Goal: Task Accomplishment & Management: Complete application form

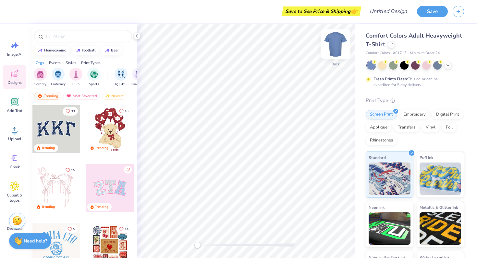
click at [333, 42] on img at bounding box center [335, 44] width 26 height 26
click at [334, 42] on img at bounding box center [335, 44] width 26 height 26
click at [395, 46] on div at bounding box center [390, 44] width 7 height 7
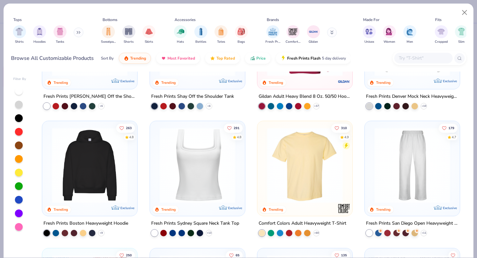
scroll to position [90, 0]
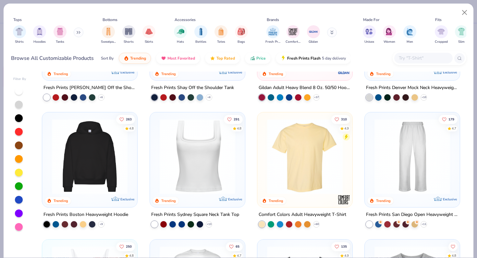
click at [86, 146] on img at bounding box center [90, 157] width 82 height 76
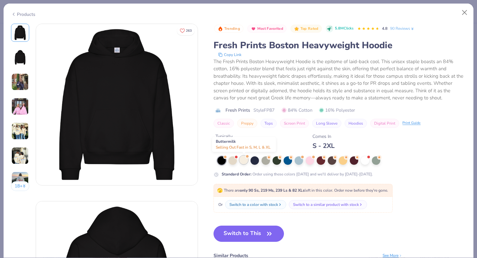
click at [245, 162] on div at bounding box center [243, 160] width 8 height 8
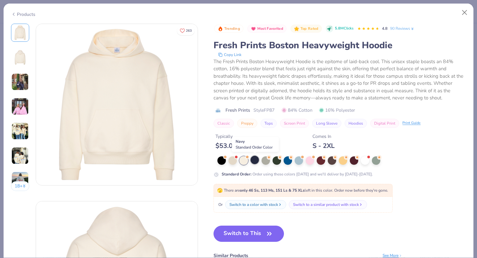
click at [256, 163] on div at bounding box center [254, 160] width 8 height 8
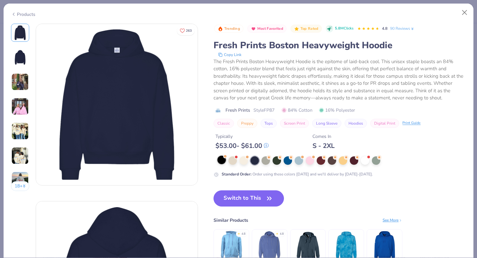
click at [223, 161] on div at bounding box center [221, 160] width 8 height 8
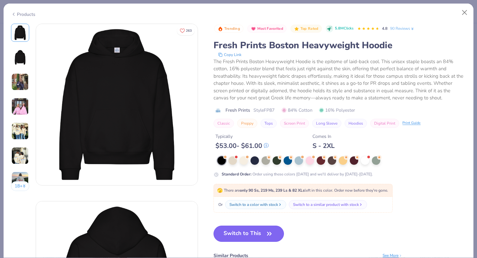
click at [249, 236] on button "Switch to This" at bounding box center [248, 234] width 70 height 16
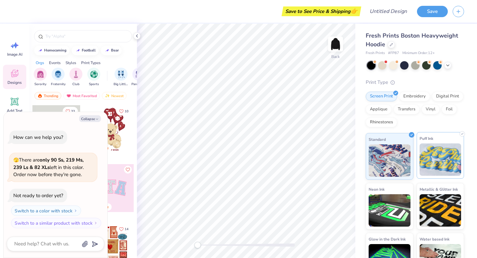
click at [443, 157] on img at bounding box center [440, 160] width 42 height 32
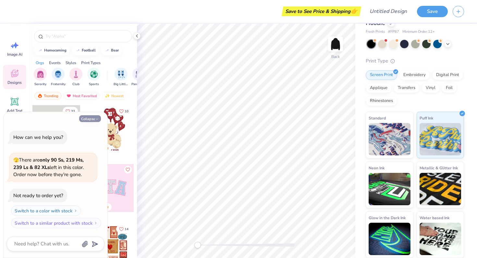
click at [89, 120] on button "Collapse" at bounding box center [90, 118] width 22 height 7
type textarea "x"
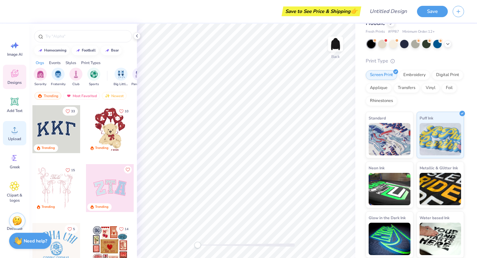
click at [12, 132] on icon at bounding box center [15, 130] width 6 height 6
click at [18, 134] on icon at bounding box center [15, 130] width 10 height 10
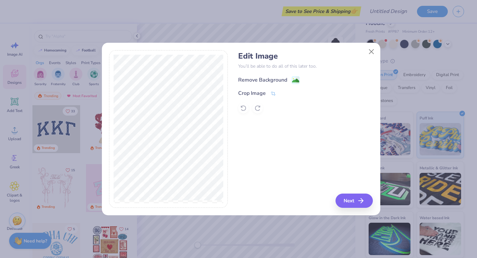
click at [280, 79] on div "Remove Background" at bounding box center [262, 80] width 49 height 8
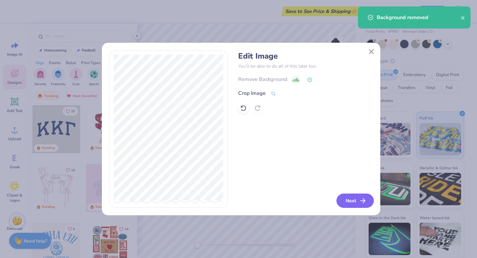
click at [357, 196] on button "Next" at bounding box center [354, 201] width 37 height 14
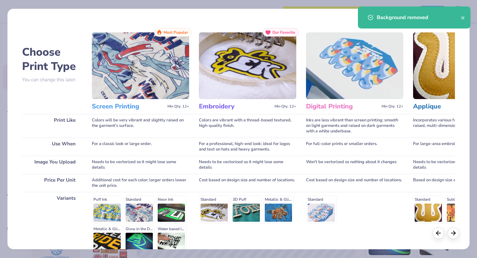
click at [357, 196] on div "Standard" at bounding box center [354, 210] width 97 height 28
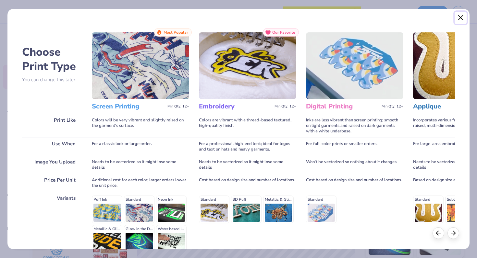
click at [461, 14] on button "Close" at bounding box center [460, 18] width 12 height 12
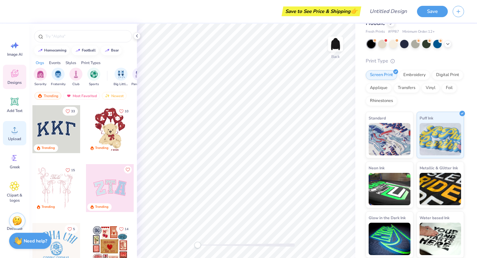
click at [17, 135] on icon at bounding box center [15, 130] width 10 height 10
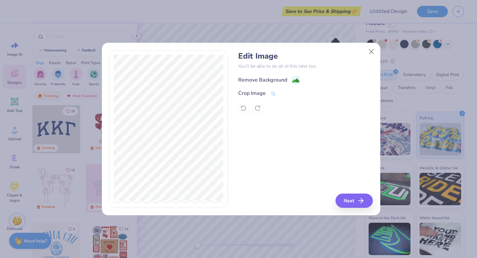
click at [276, 81] on div "Remove Background" at bounding box center [262, 80] width 49 height 8
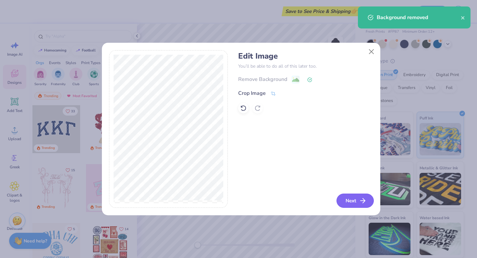
click at [352, 201] on button "Next" at bounding box center [354, 201] width 37 height 14
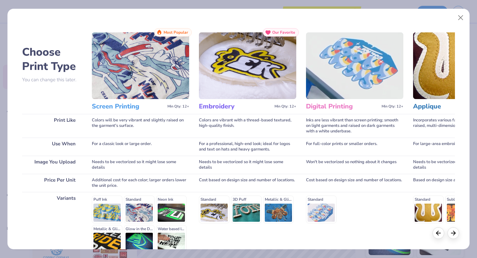
click at [124, 106] on h3 "Screen Printing" at bounding box center [128, 106] width 73 height 8
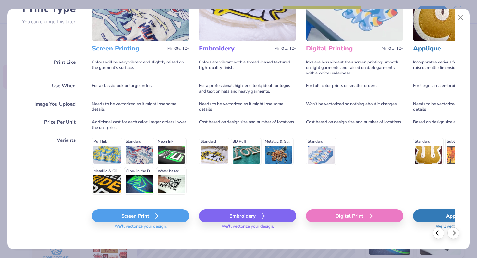
scroll to position [65, 0]
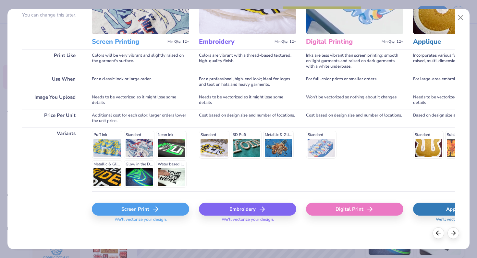
click at [128, 203] on div "Screen Print" at bounding box center [140, 209] width 97 height 13
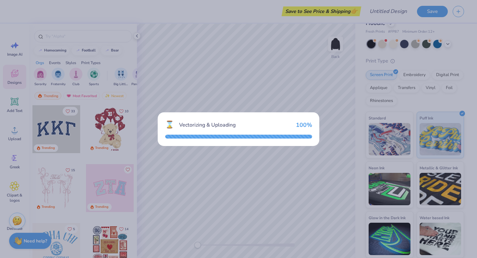
click at [337, 46] on div "⌛ Vectorizing & Uploading 100 %" at bounding box center [238, 129] width 477 height 258
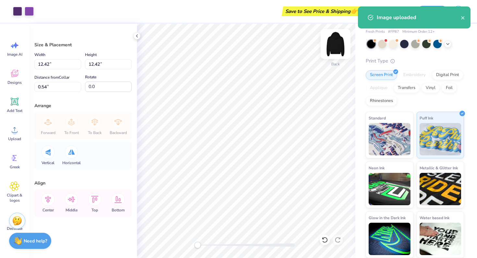
click at [267, 110] on body "Art colors Save to See Price & Shipping 👉 Design Title Save Image AI Designs Ad…" at bounding box center [238, 129] width 477 height 258
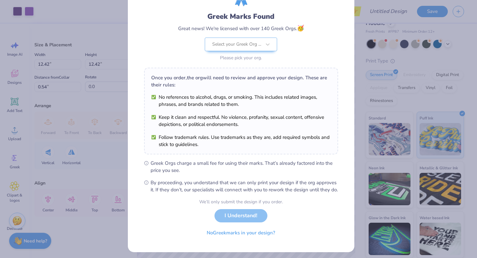
scroll to position [45, 0]
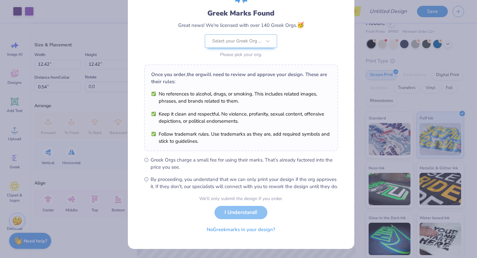
click at [242, 219] on div "We’ll only submit the design if you order. I Understand! No Greek marks in your…" at bounding box center [241, 216] width 84 height 41
click at [246, 209] on div "We’ll only submit the design if you order. I Understand! No Greek marks in your…" at bounding box center [241, 216] width 84 height 41
click at [246, 37] on div at bounding box center [236, 41] width 49 height 8
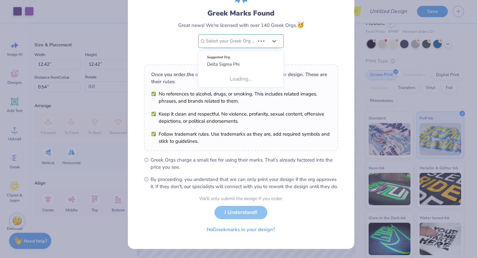
scroll to position [0, 0]
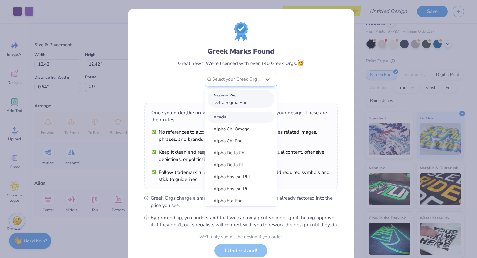
click at [236, 105] on span "Delta Sigma Phi" at bounding box center [229, 103] width 32 height 6
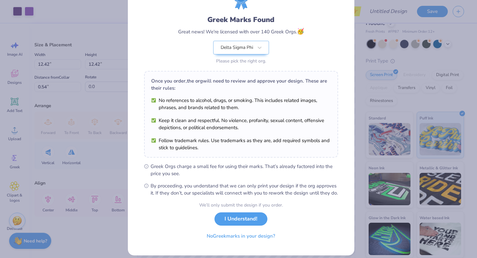
scroll to position [33, 0]
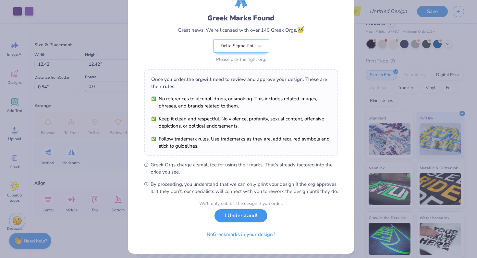
click at [238, 220] on button "I Understand!" at bounding box center [240, 215] width 53 height 13
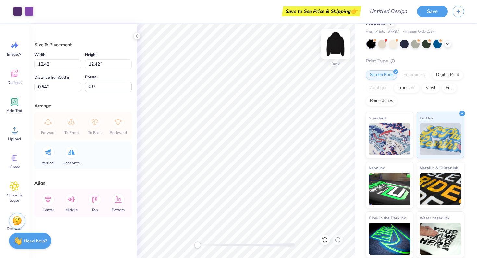
click at [335, 47] on img at bounding box center [335, 44] width 26 height 26
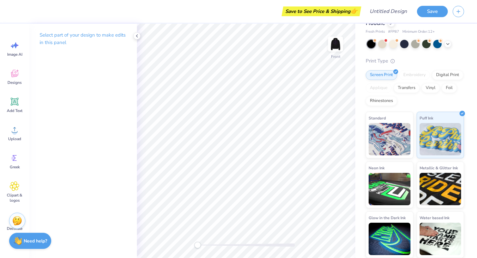
click at [335, 47] on img at bounding box center [335, 44] width 13 height 13
click at [337, 42] on img at bounding box center [335, 44] width 26 height 26
click at [13, 134] on circle at bounding box center [14, 132] width 5 height 5
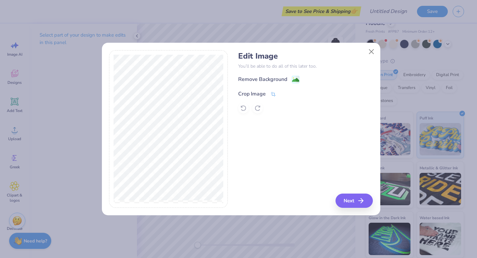
click at [272, 89] on div "Crop Image" at bounding box center [257, 93] width 38 height 8
click at [276, 80] on div "Remove Background" at bounding box center [262, 80] width 49 height 8
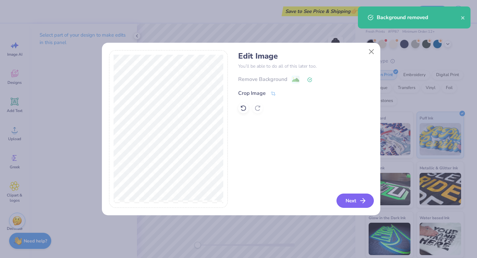
click at [350, 199] on button "Next" at bounding box center [354, 201] width 37 height 14
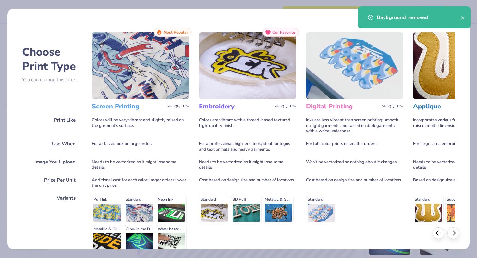
scroll to position [65, 0]
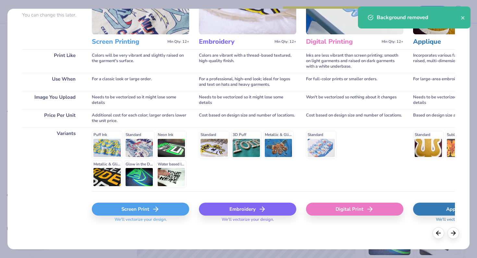
click at [148, 219] on span "We'll vectorize your design." at bounding box center [140, 221] width 57 height 9
click at [151, 213] on div "Screen Print" at bounding box center [140, 209] width 97 height 13
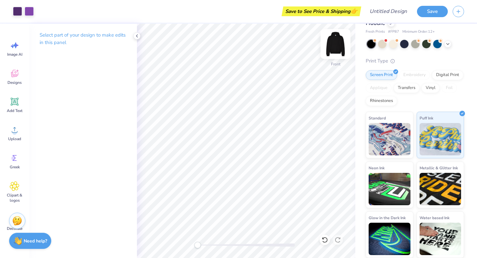
click at [336, 42] on img at bounding box center [335, 44] width 26 height 26
click at [14, 110] on span "Add Text" at bounding box center [15, 110] width 16 height 5
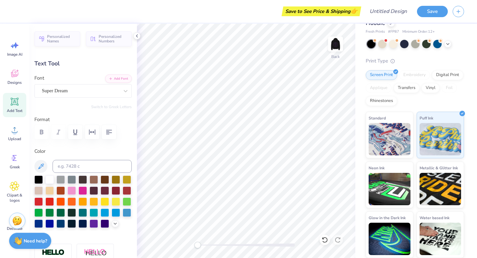
scroll to position [5, 2]
type textarea "Alpha Zeta"
click at [89, 228] on div at bounding box center [93, 223] width 8 height 8
click at [101, 228] on div at bounding box center [105, 223] width 8 height 8
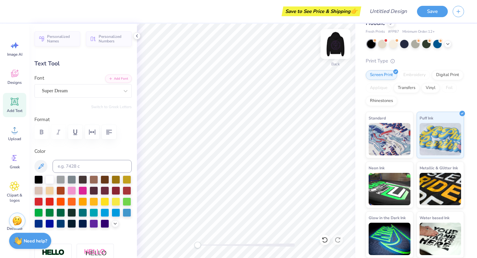
click at [339, 49] on img at bounding box center [335, 44] width 26 height 26
type input "14.49"
type input "2.76"
type input "5.66"
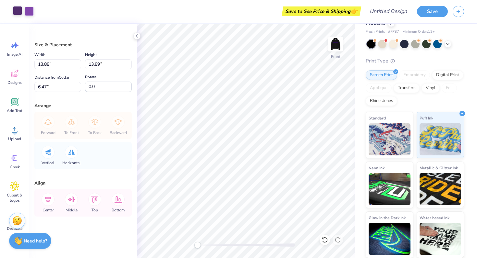
click at [19, 13] on div at bounding box center [17, 10] width 9 height 9
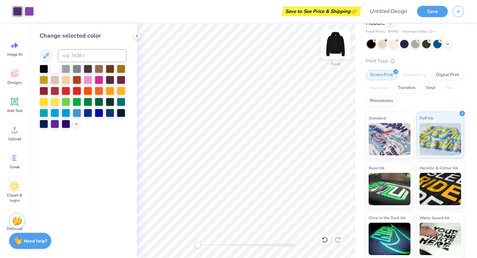
click at [329, 52] on img at bounding box center [335, 44] width 26 height 26
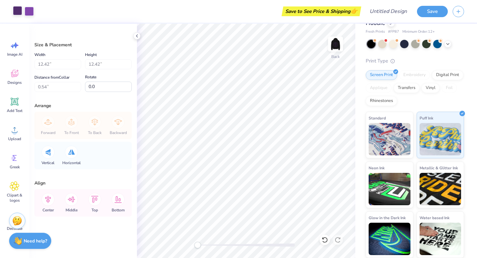
click at [17, 10] on div at bounding box center [17, 10] width 9 height 9
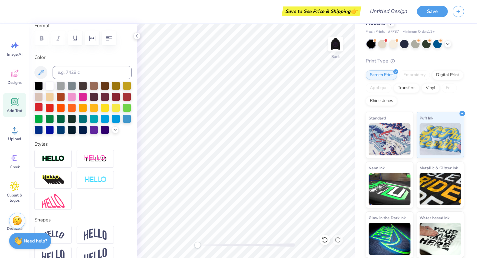
scroll to position [95, 0]
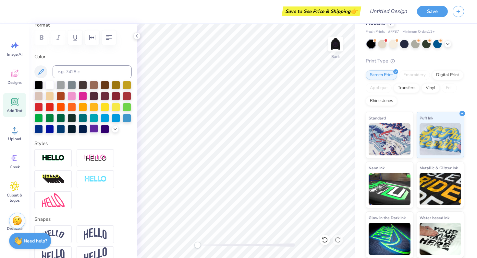
click at [89, 133] on div at bounding box center [93, 129] width 8 height 8
click at [101, 133] on div at bounding box center [105, 129] width 8 height 8
click at [113, 131] on icon at bounding box center [115, 128] width 5 height 5
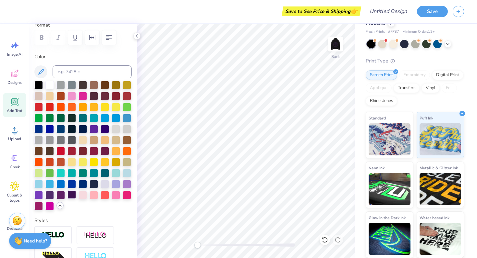
click at [76, 199] on div at bounding box center [71, 195] width 8 height 8
click at [54, 199] on div at bounding box center [49, 195] width 8 height 8
click at [43, 199] on div at bounding box center [38, 195] width 8 height 8
click at [101, 133] on div at bounding box center [105, 129] width 8 height 8
click at [89, 133] on div at bounding box center [93, 129] width 8 height 8
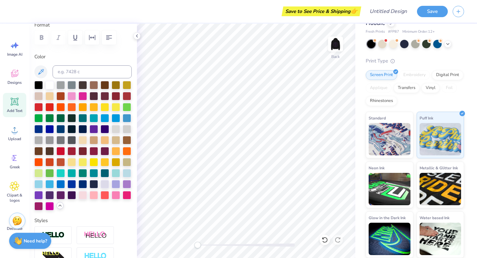
type input "6.48"
type input "1.24"
click at [333, 42] on img at bounding box center [335, 44] width 26 height 26
type input "6.63"
type input "1.27"
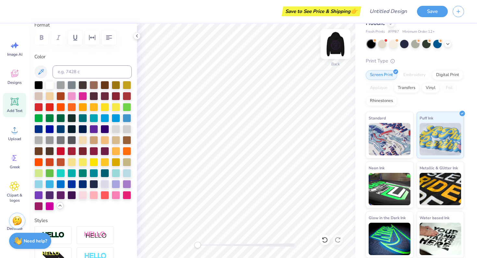
type input "5.04"
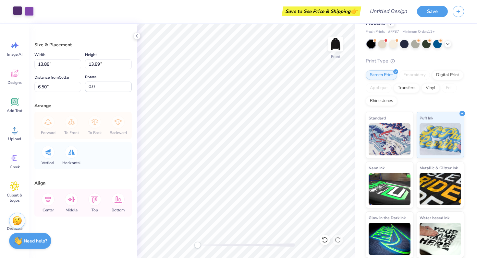
click at [19, 10] on div at bounding box center [17, 10] width 9 height 9
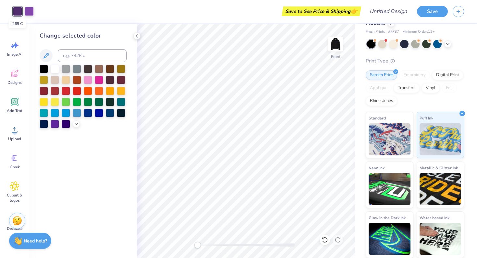
click at [19, 10] on div at bounding box center [17, 11] width 9 height 9
click at [77, 59] on input at bounding box center [92, 55] width 69 height 13
click at [27, 10] on div at bounding box center [29, 10] width 9 height 9
click at [11, 10] on div "Art colors" at bounding box center [17, 11] width 34 height 23
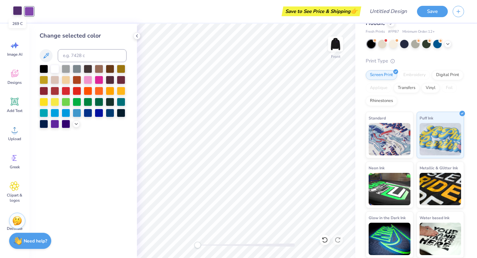
click at [17, 11] on div at bounding box center [17, 10] width 9 height 9
click at [335, 41] on img at bounding box center [335, 44] width 26 height 26
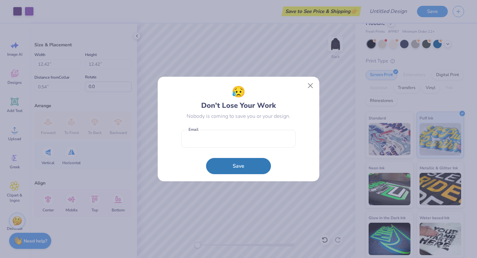
click at [283, 103] on div "😥 Don’t Lose Your Work Nobody is coming to save you or your design." at bounding box center [238, 102] width 114 height 36
click at [309, 85] on button "Close" at bounding box center [310, 86] width 12 height 12
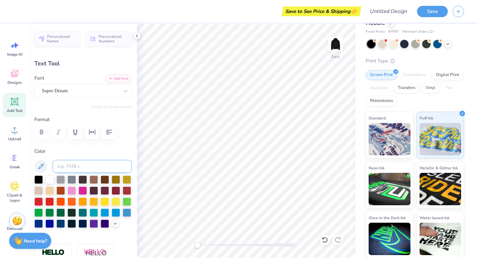
click at [105, 170] on input at bounding box center [92, 166] width 79 height 13
type input "269"
click at [82, 163] on input at bounding box center [92, 166] width 79 height 13
type input "269"
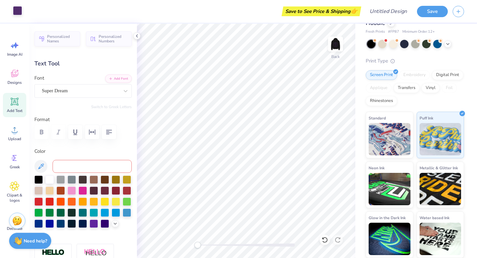
click at [22, 10] on div at bounding box center [17, 10] width 9 height 9
type input "5.56"
type input "1.06"
click at [16, 140] on span "Upload" at bounding box center [14, 138] width 13 height 5
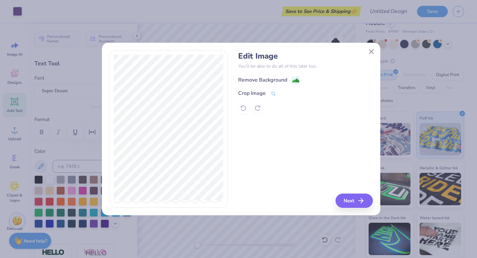
click at [267, 77] on div "Remove Background" at bounding box center [262, 80] width 49 height 8
click at [253, 94] on div "Remove Background Crop Image" at bounding box center [305, 95] width 135 height 38
click at [267, 81] on div "Remove Background Crop Image" at bounding box center [305, 95] width 135 height 38
click at [269, 90] on div "Remove Background Crop Image" at bounding box center [305, 95] width 135 height 38
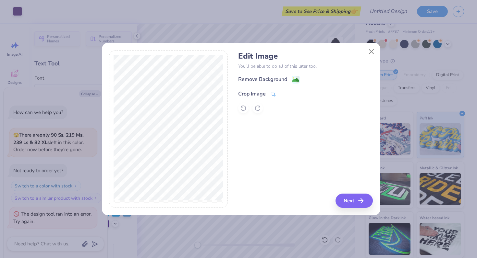
click at [256, 96] on div "Crop Image" at bounding box center [252, 94] width 28 height 8
click at [253, 93] on div "Crop Image" at bounding box center [252, 93] width 28 height 8
click at [294, 92] on line at bounding box center [293, 93] width 2 height 2
click at [263, 93] on div "Crop Image" at bounding box center [252, 94] width 28 height 8
click at [282, 93] on icon at bounding box center [284, 93] width 4 height 4
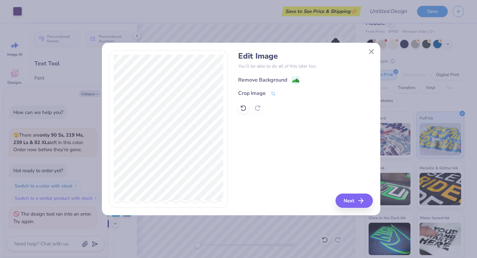
click at [296, 80] on image at bounding box center [295, 80] width 7 height 7
click at [352, 204] on button "Next" at bounding box center [354, 201] width 37 height 14
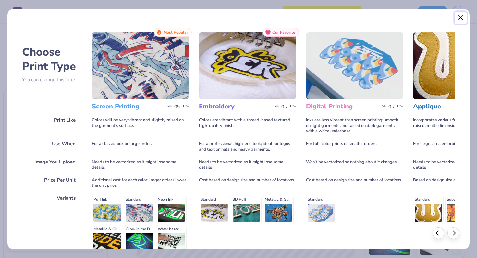
click at [463, 16] on button "Close" at bounding box center [460, 18] width 12 height 12
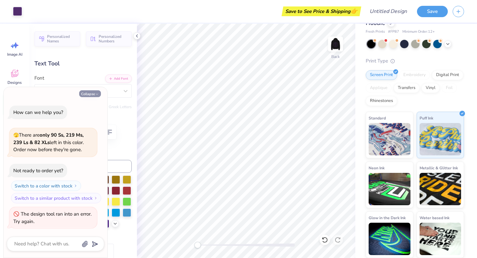
click at [90, 93] on button "Collapse" at bounding box center [90, 93] width 22 height 7
type textarea "x"
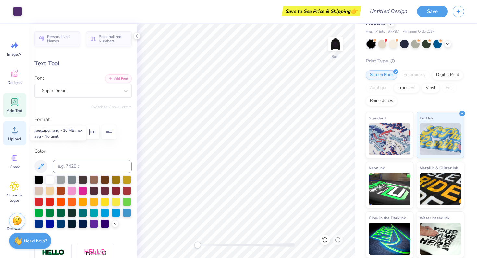
click at [17, 128] on icon at bounding box center [15, 130] width 10 height 10
click at [18, 75] on icon at bounding box center [14, 73] width 7 height 7
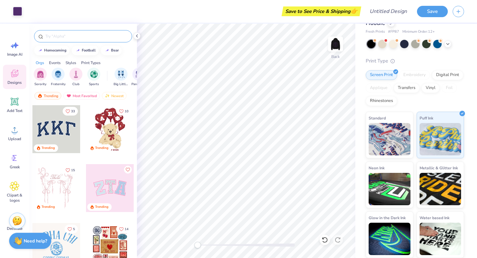
click at [62, 38] on input "text" at bounding box center [86, 36] width 83 height 6
type input "star"
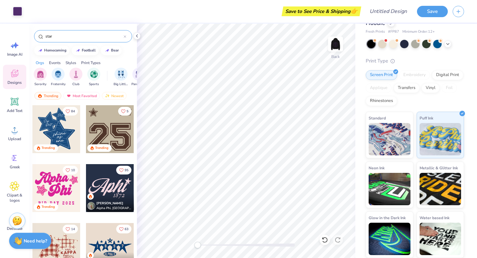
click at [90, 38] on input "star" at bounding box center [84, 36] width 79 height 6
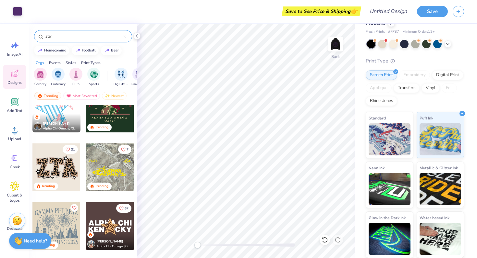
scroll to position [350, 0]
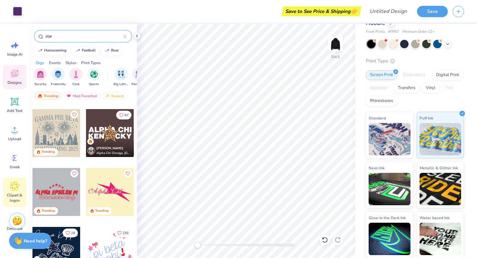
click at [14, 192] on div "Clipart & logos" at bounding box center [14, 193] width 23 height 30
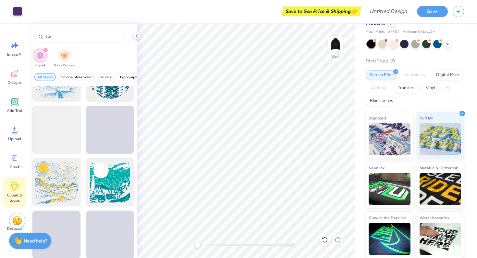
scroll to position [1194, 0]
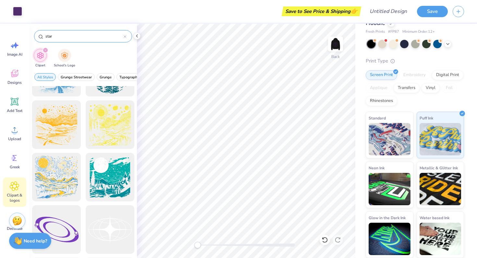
click at [77, 36] on input "star" at bounding box center [84, 36] width 79 height 6
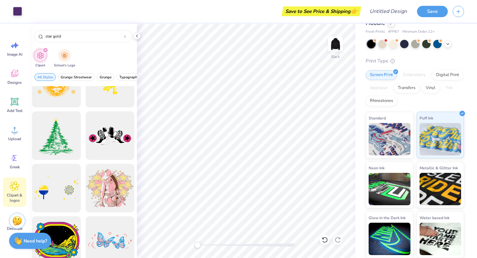
scroll to position [353, 0]
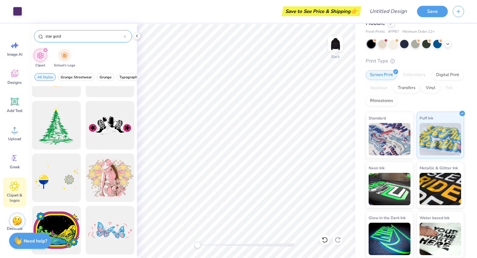
click at [81, 37] on input "star gold" at bounding box center [84, 36] width 79 height 6
type input "star"
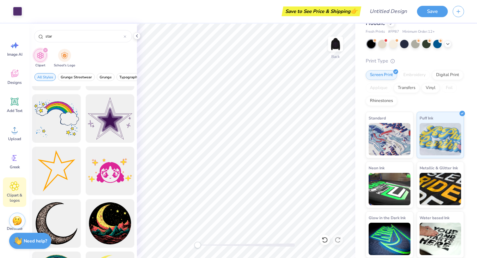
scroll to position [362, 0]
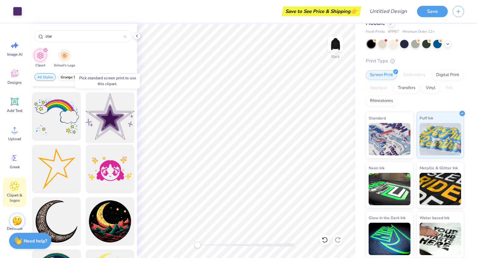
click at [106, 116] on div at bounding box center [109, 116] width 53 height 53
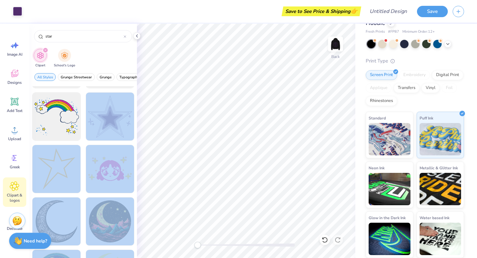
click at [205, 113] on div "Art colors Save to See Price & Shipping 👉 Design Title Save Image AI Designs Ad…" at bounding box center [238, 129] width 477 height 258
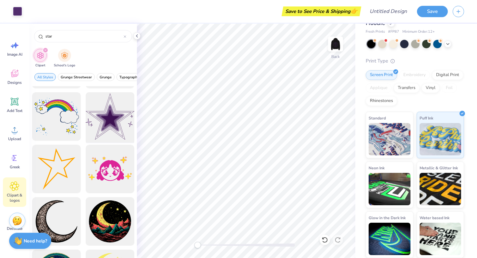
click at [116, 114] on div at bounding box center [109, 116] width 53 height 53
click at [118, 114] on div at bounding box center [109, 116] width 53 height 53
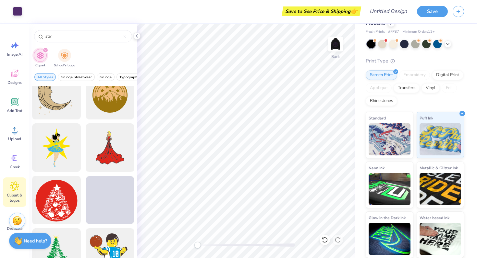
scroll to position [751, 0]
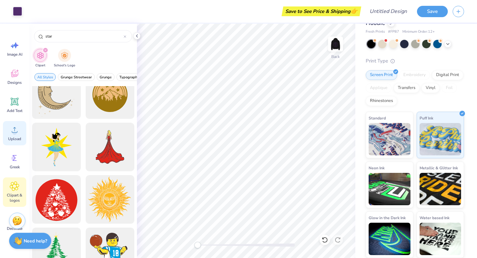
click at [13, 136] on div "Upload" at bounding box center [14, 133] width 23 height 24
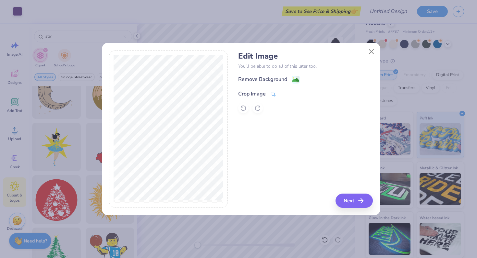
click at [253, 93] on div "Crop Image" at bounding box center [252, 94] width 28 height 8
click at [283, 81] on div "Remove Background Crop Image" at bounding box center [305, 95] width 135 height 38
click at [282, 91] on icon at bounding box center [284, 93] width 4 height 4
click at [276, 76] on div "Remove Background" at bounding box center [305, 80] width 135 height 8
click at [275, 81] on div "Remove Background" at bounding box center [262, 80] width 49 height 8
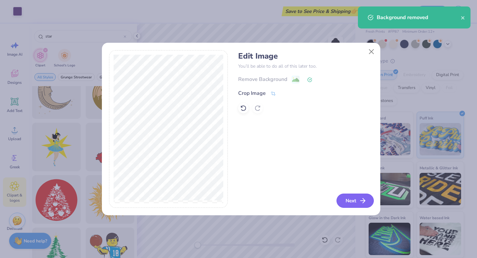
click at [357, 195] on button "Next" at bounding box center [354, 201] width 37 height 14
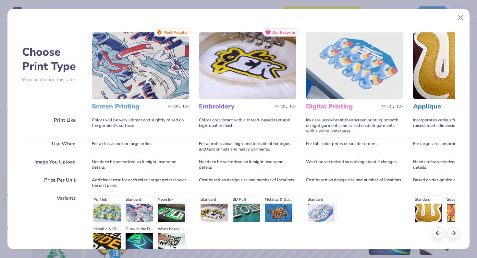
scroll to position [65, 0]
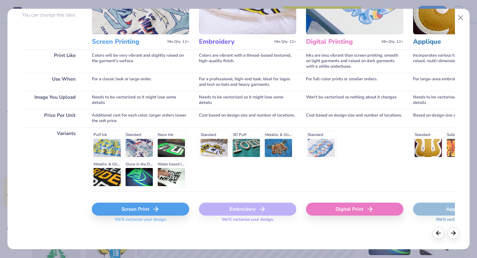
click at [147, 213] on div "Screen Print" at bounding box center [140, 209] width 97 height 13
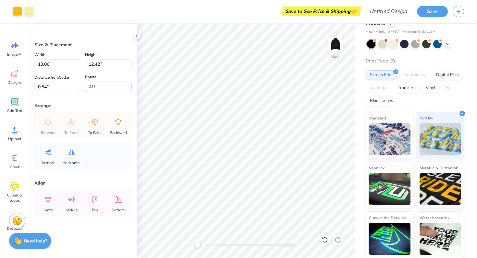
type input "1.00"
type input "0.95"
type input "12.01"
type input "0.64"
type input "0.61"
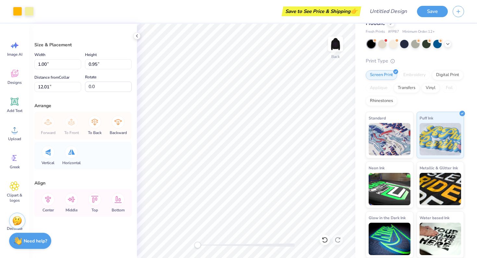
type input "12.35"
type input "0.44"
type input "0.42"
type input "1.29"
type input "1.23"
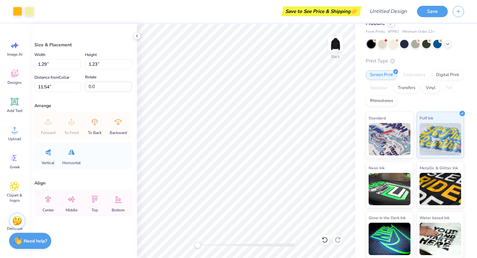
type input "8.18"
click at [432, 79] on div "Digital Print" at bounding box center [447, 74] width 31 height 10
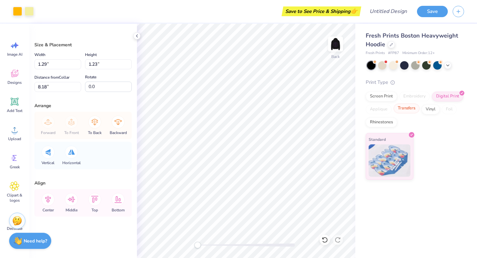
click at [405, 107] on div "Transfers" at bounding box center [406, 109] width 26 height 10
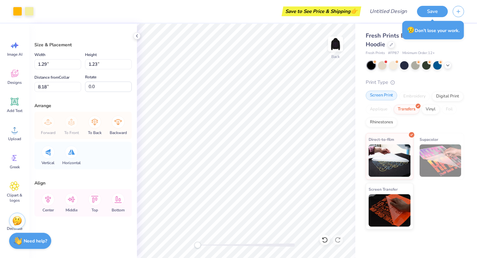
click at [380, 97] on div "Screen Print" at bounding box center [380, 96] width 31 height 10
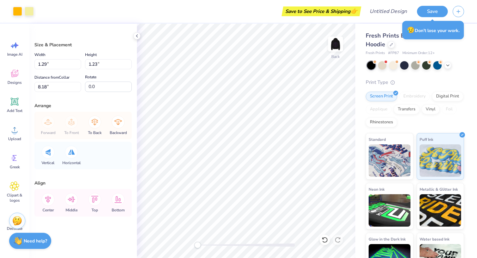
type input "0.62"
type input "0.59"
type input "5.18"
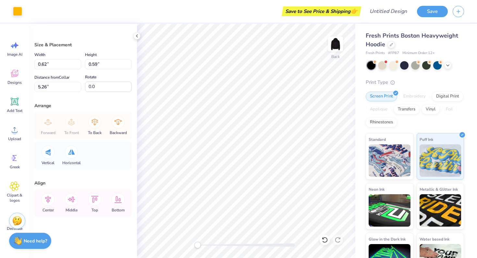
type input "0.39"
type input "0.37"
type input "5.48"
type input "0.94"
type input "0.89"
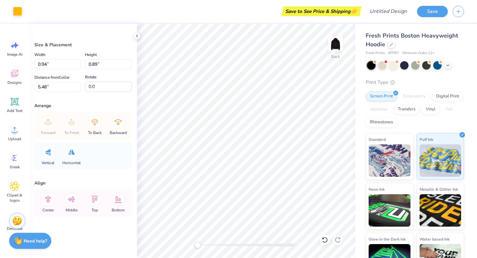
type input "0.63"
type input "0.60"
type input "5.12"
click at [16, 10] on div at bounding box center [17, 10] width 9 height 9
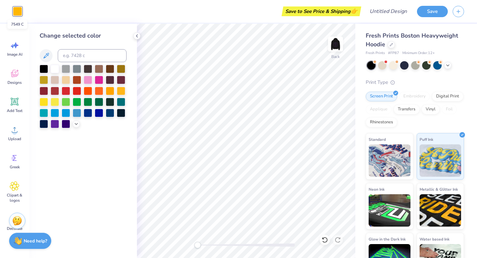
click at [16, 8] on div at bounding box center [17, 11] width 9 height 9
click at [65, 54] on input at bounding box center [92, 55] width 69 height 13
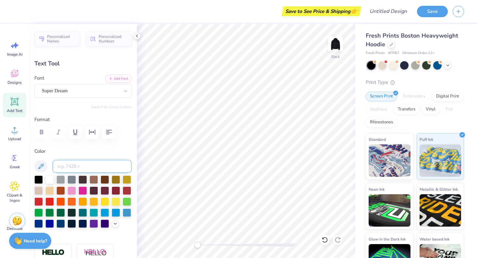
click at [65, 167] on input at bounding box center [92, 166] width 79 height 13
type input "7549"
click at [333, 49] on img at bounding box center [335, 44] width 26 height 26
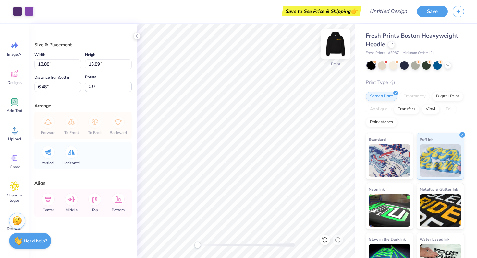
type input "14.76"
type input "5.50"
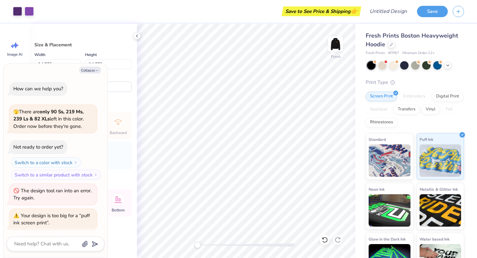
scroll to position [30, 0]
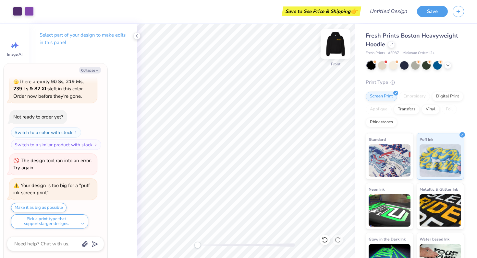
click at [336, 39] on img at bounding box center [335, 44] width 26 height 26
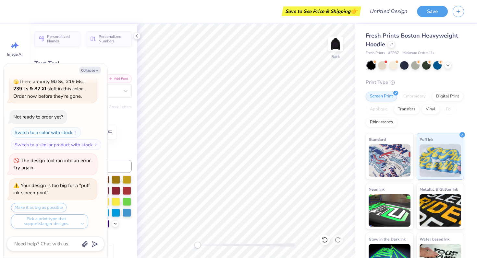
click at [115, 62] on div "Text Tool" at bounding box center [82, 63] width 97 height 9
click at [342, 41] on img at bounding box center [335, 44] width 26 height 26
type textarea "x"
type input "5.69"
type input "1.09"
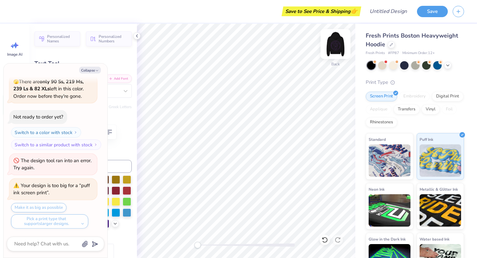
type input "5.04"
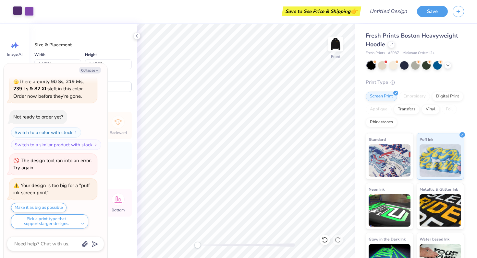
click at [17, 10] on div at bounding box center [17, 10] width 9 height 9
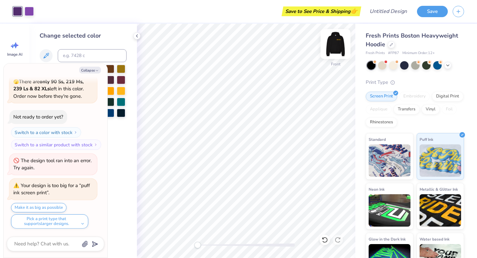
click at [340, 49] on img at bounding box center [335, 44] width 26 height 26
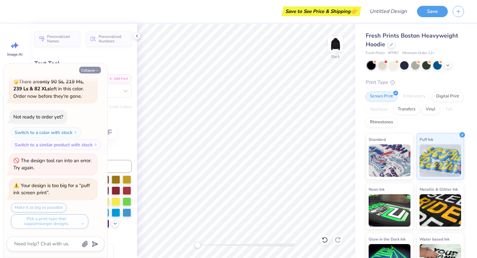
click at [95, 72] on icon "button" at bounding box center [97, 71] width 4 height 4
type textarea "x"
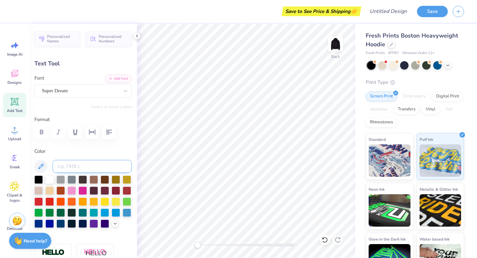
click at [77, 163] on input at bounding box center [92, 166] width 79 height 13
type input "269"
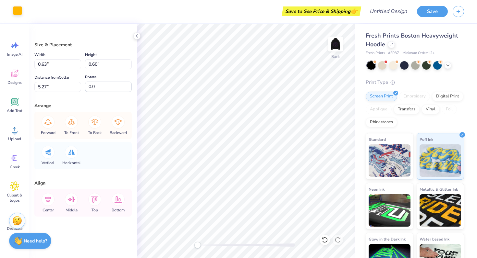
click at [20, 13] on div at bounding box center [17, 10] width 9 height 9
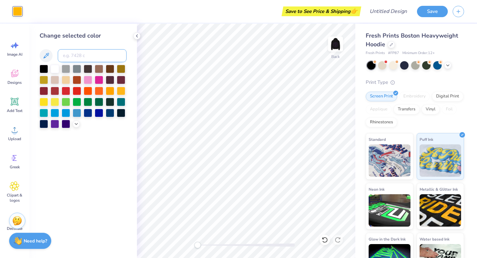
click at [85, 57] on input at bounding box center [92, 55] width 69 height 13
type input "269"
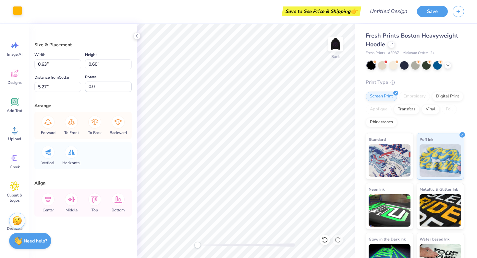
click at [17, 10] on div at bounding box center [17, 10] width 9 height 9
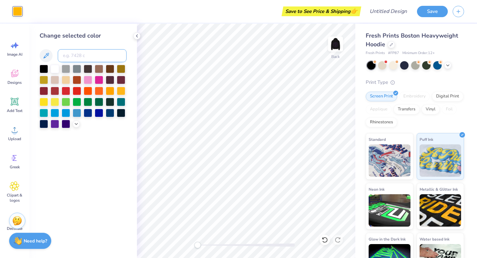
click at [91, 55] on input at bounding box center [92, 55] width 69 height 13
type input "269"
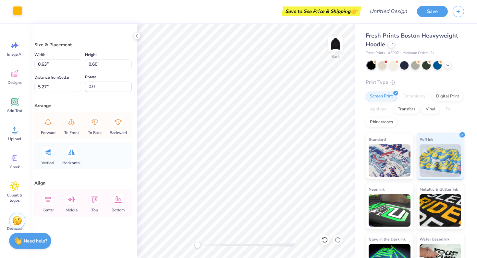
click at [19, 12] on div at bounding box center [17, 10] width 9 height 9
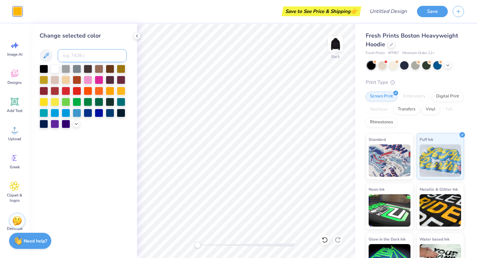
click at [93, 54] on input at bounding box center [92, 55] width 69 height 13
type input "269"
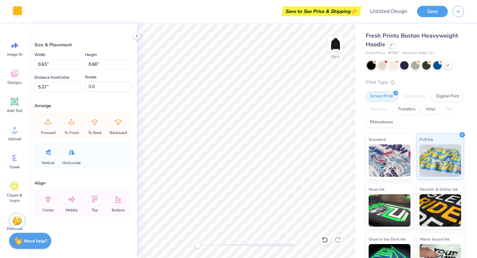
click at [17, 13] on div at bounding box center [17, 10] width 9 height 9
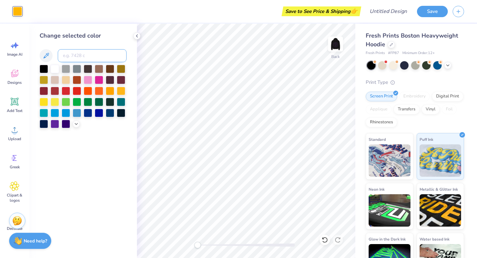
click at [96, 55] on input at bounding box center [92, 55] width 69 height 13
type input "269"
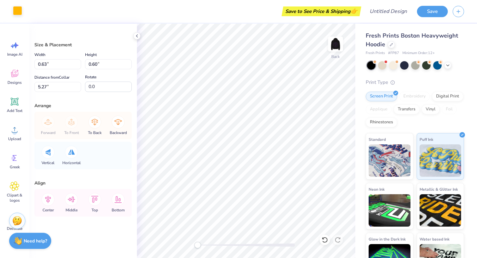
click at [14, 6] on div at bounding box center [17, 10] width 9 height 9
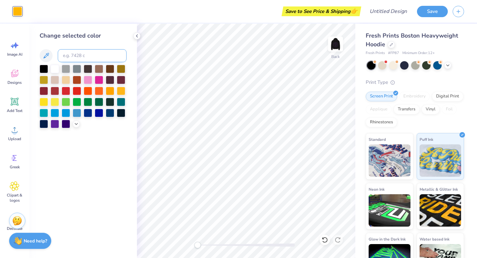
click at [77, 55] on input at bounding box center [92, 55] width 69 height 13
type input "269"
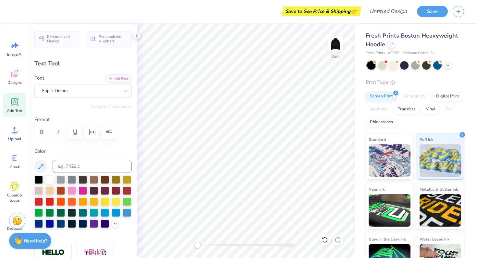
type input "4.71"
type input "0.90"
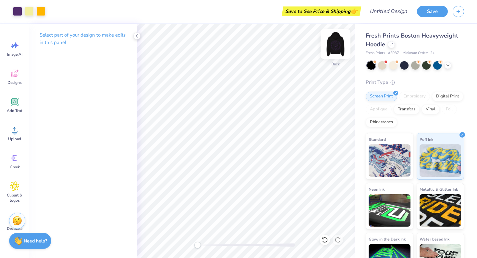
click at [337, 42] on img at bounding box center [335, 44] width 26 height 26
click at [339, 50] on img at bounding box center [335, 44] width 26 height 26
click at [333, 49] on img at bounding box center [335, 44] width 26 height 26
click at [380, 13] on input "Design Title" at bounding box center [396, 11] width 32 height 13
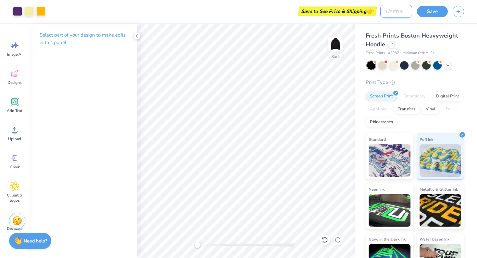
click at [378, 12] on div "Art colors Save to See Price & Shipping 👉 Design Title Save" at bounding box center [238, 11] width 477 height 23
type input "DSP Hoodie"
click at [431, 9] on button "Save" at bounding box center [432, 10] width 31 height 11
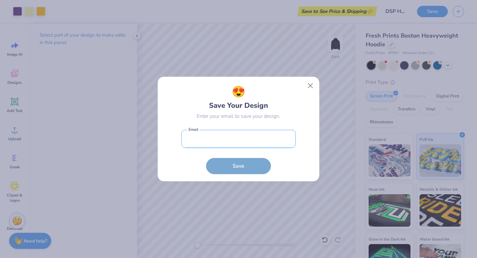
click at [271, 137] on input "email" at bounding box center [238, 139] width 114 height 18
type input "[EMAIL_ADDRESS][DOMAIN_NAME]"
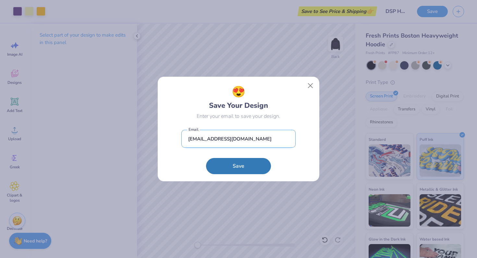
click at [267, 143] on input "[EMAIL_ADDRESS][DOMAIN_NAME]" at bounding box center [238, 139] width 114 height 18
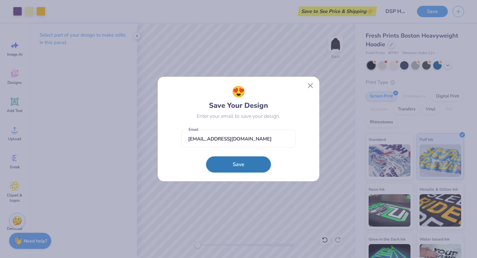
click at [252, 165] on button "Save" at bounding box center [238, 165] width 65 height 16
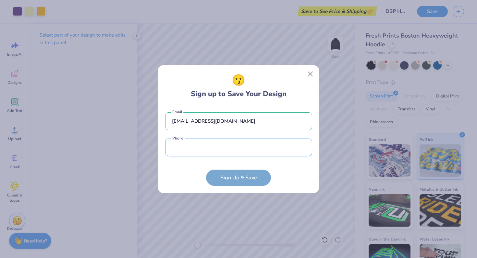
click at [252, 149] on input "tel" at bounding box center [238, 148] width 147 height 18
type input "[PHONE_NUMBER]"
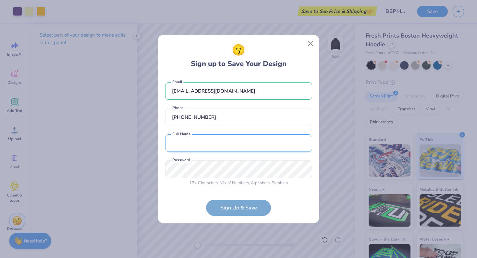
click at [237, 138] on input "text" at bounding box center [238, 144] width 147 height 18
type input "[PERSON_NAME]"
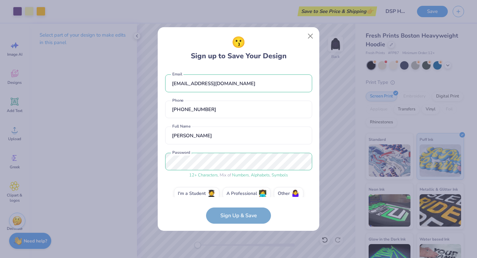
scroll to position [9, 0]
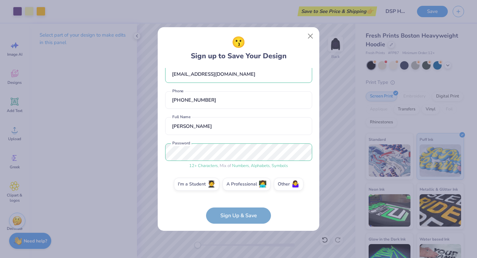
click at [236, 217] on form "[EMAIL_ADDRESS][DOMAIN_NAME] Email [PHONE_NUMBER] Phone [PERSON_NAME] Full Name…" at bounding box center [238, 146] width 147 height 156
click at [201, 178] on div "[EMAIL_ADDRESS][DOMAIN_NAME] Email [PHONE_NUMBER] Phone [PERSON_NAME] Full Name…" at bounding box center [238, 132] width 147 height 129
click at [203, 184] on label "I'm a Student 🧑‍🎓" at bounding box center [196, 183] width 45 height 13
click at [236, 193] on input "I'm a Student 🧑‍🎓" at bounding box center [238, 195] width 4 height 4
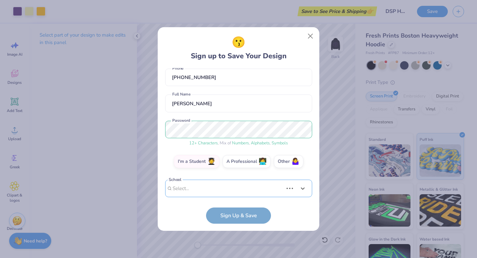
click at [242, 183] on div "Use Up and Down to choose options, press Enter to select the currently focused …" at bounding box center [238, 198] width 147 height 37
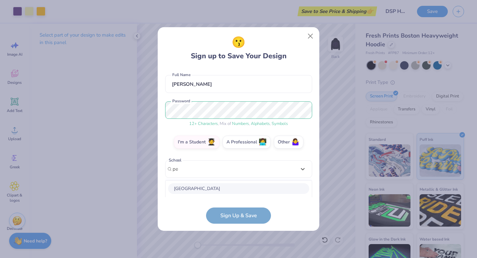
scroll to position [133, 0]
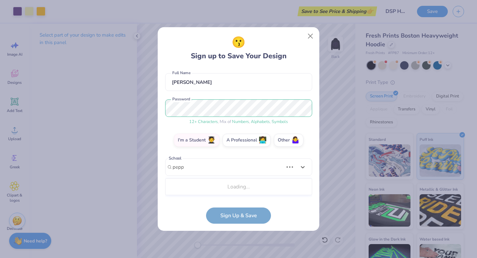
type input "pepp"
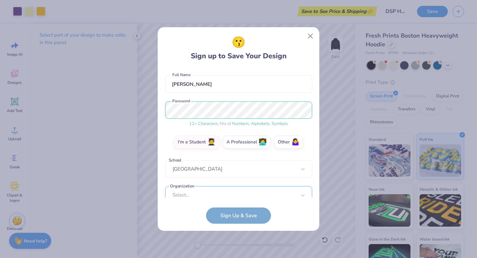
scroll to position [62, 0]
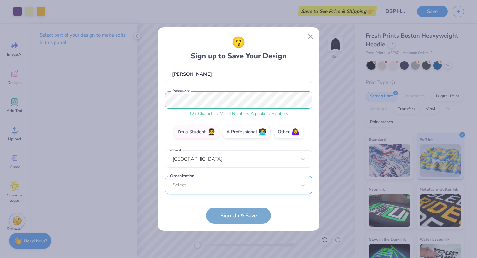
click at [259, 191] on div "Select..." at bounding box center [238, 185] width 147 height 18
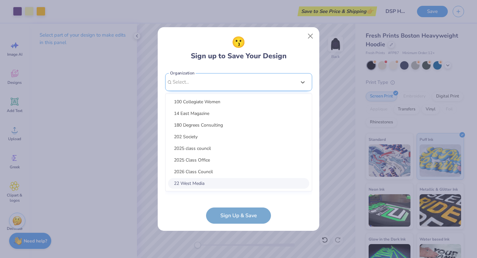
scroll to position [159, 0]
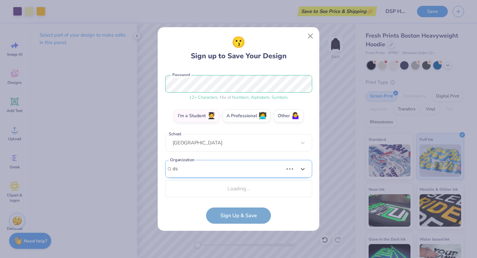
type input "d"
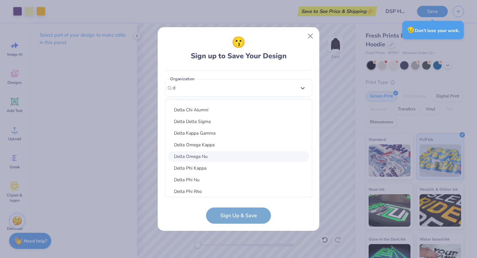
scroll to position [196, 0]
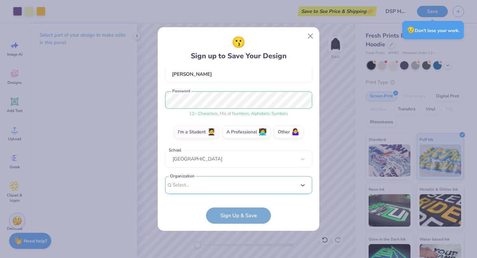
click at [256, 86] on div "[EMAIL_ADDRESS][DOMAIN_NAME] Email [PHONE_NUMBER] Phone [PERSON_NAME] Full Name…" at bounding box center [238, 132] width 147 height 129
click at [214, 182] on div "Select..." at bounding box center [238, 185] width 147 height 18
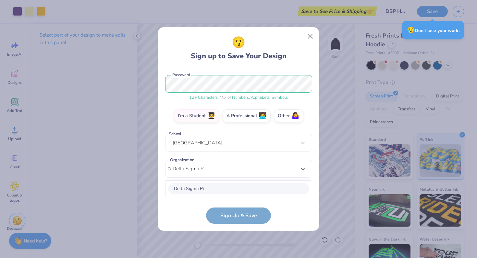
scroll to position [159, 0]
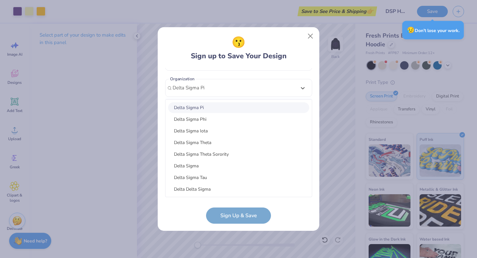
click at [237, 105] on div "Delta Sigma Pi" at bounding box center [238, 107] width 141 height 11
type input "Delta Sigma Pi"
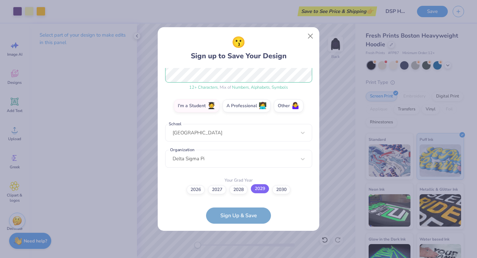
click at [260, 187] on label "2029" at bounding box center [260, 188] width 18 height 9
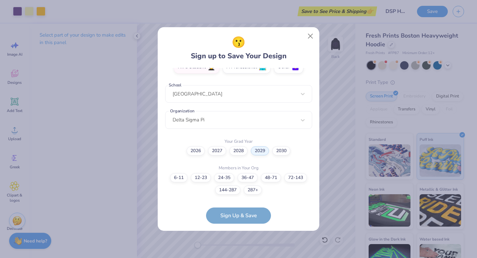
click at [227, 216] on form "[EMAIL_ADDRESS][DOMAIN_NAME] Email [PHONE_NUMBER] Phone [PERSON_NAME] Full Name…" at bounding box center [238, 146] width 147 height 156
click at [249, 176] on label "36-47" at bounding box center [247, 176] width 20 height 9
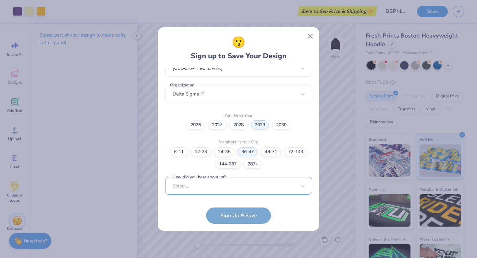
click at [242, 184] on div "Select..." at bounding box center [238, 186] width 147 height 18
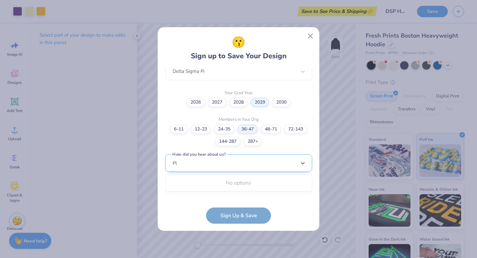
scroll to position [175, 0]
click at [217, 164] on input "Pledge Master [PERSON_NAME]" at bounding box center [197, 163] width 51 height 7
type input "Pledge Master"
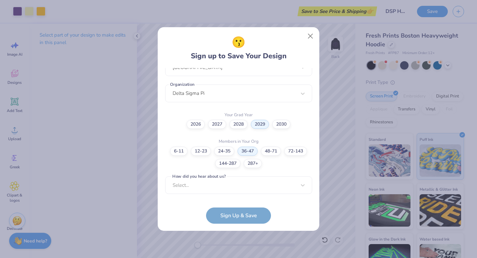
click at [226, 218] on form "[EMAIL_ADDRESS][DOMAIN_NAME] Email [PHONE_NUMBER] Phone [PERSON_NAME] Full Name…" at bounding box center [238, 146] width 147 height 156
click at [234, 185] on div "Select..." at bounding box center [238, 186] width 147 height 18
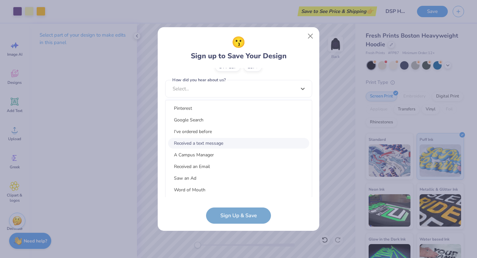
scroll to position [82, 0]
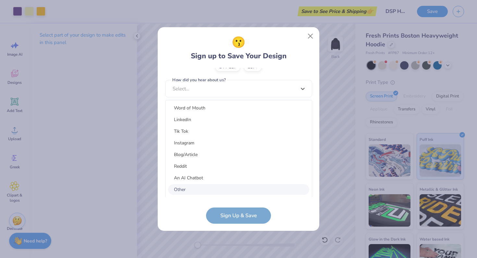
click at [210, 188] on div "Other" at bounding box center [238, 189] width 141 height 11
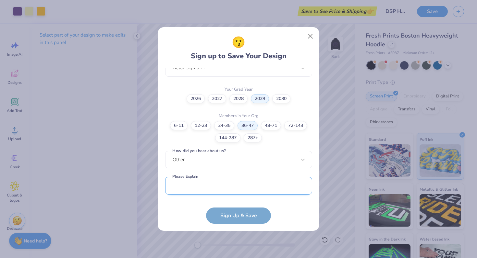
click at [211, 184] on input "text" at bounding box center [238, 186] width 147 height 18
type input "Pledge Master"
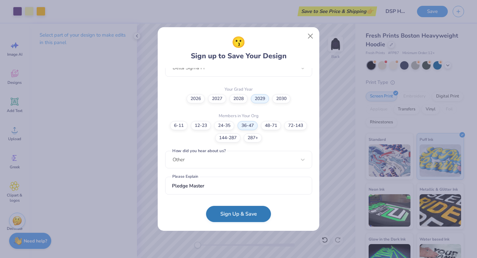
click at [235, 221] on button "Sign Up & Save" at bounding box center [238, 214] width 65 height 16
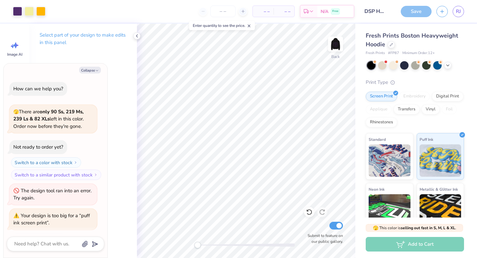
scroll to position [84, 0]
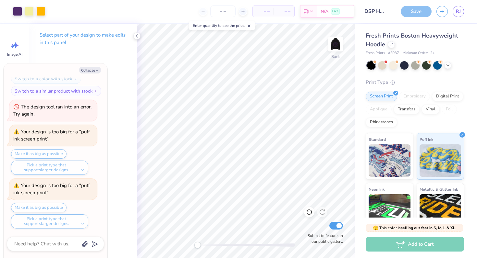
click at [421, 3] on div "Save RJ" at bounding box center [436, 11] width 81 height 23
click at [419, 14] on div "Save" at bounding box center [415, 11] width 31 height 11
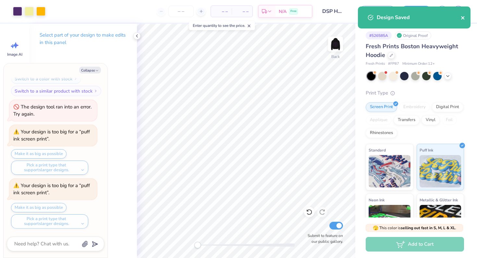
click at [462, 14] on button "close" at bounding box center [462, 18] width 5 height 8
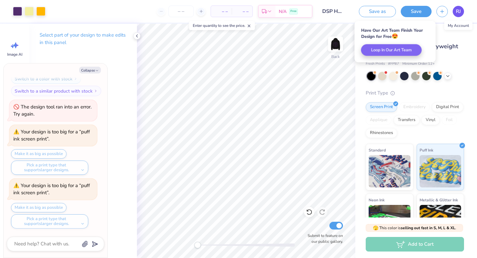
type textarea "x"
click at [460, 9] on link "RJ" at bounding box center [457, 11] width 11 height 11
